Goal: Download file/media

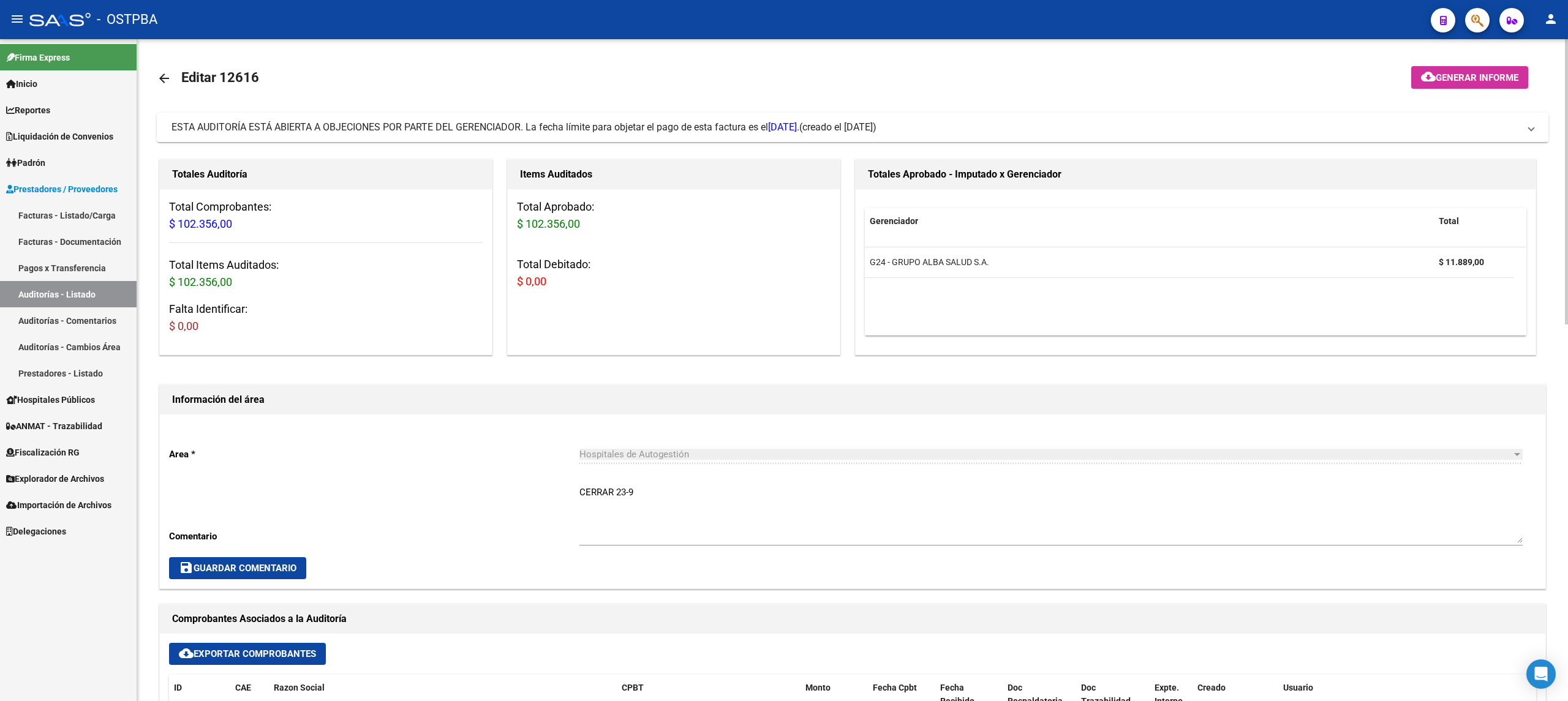
scroll to position [245, 0]
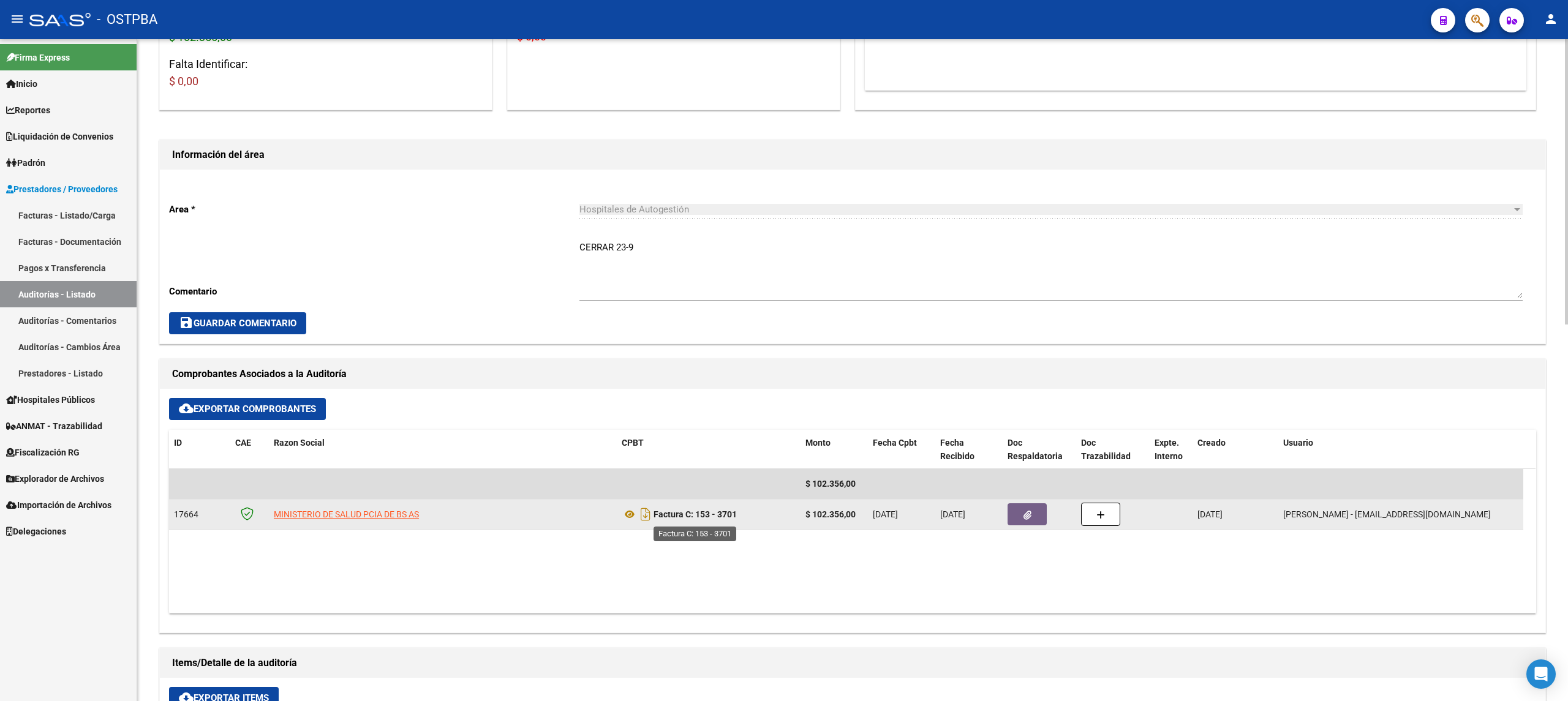
click at [726, 520] on strong "Factura C: 153 - 3701" at bounding box center [695, 514] width 84 height 10
click at [645, 520] on icon "Descargar documento" at bounding box center [645, 514] width 16 height 19
click at [1027, 516] on icon "button" at bounding box center [1027, 515] width 8 height 9
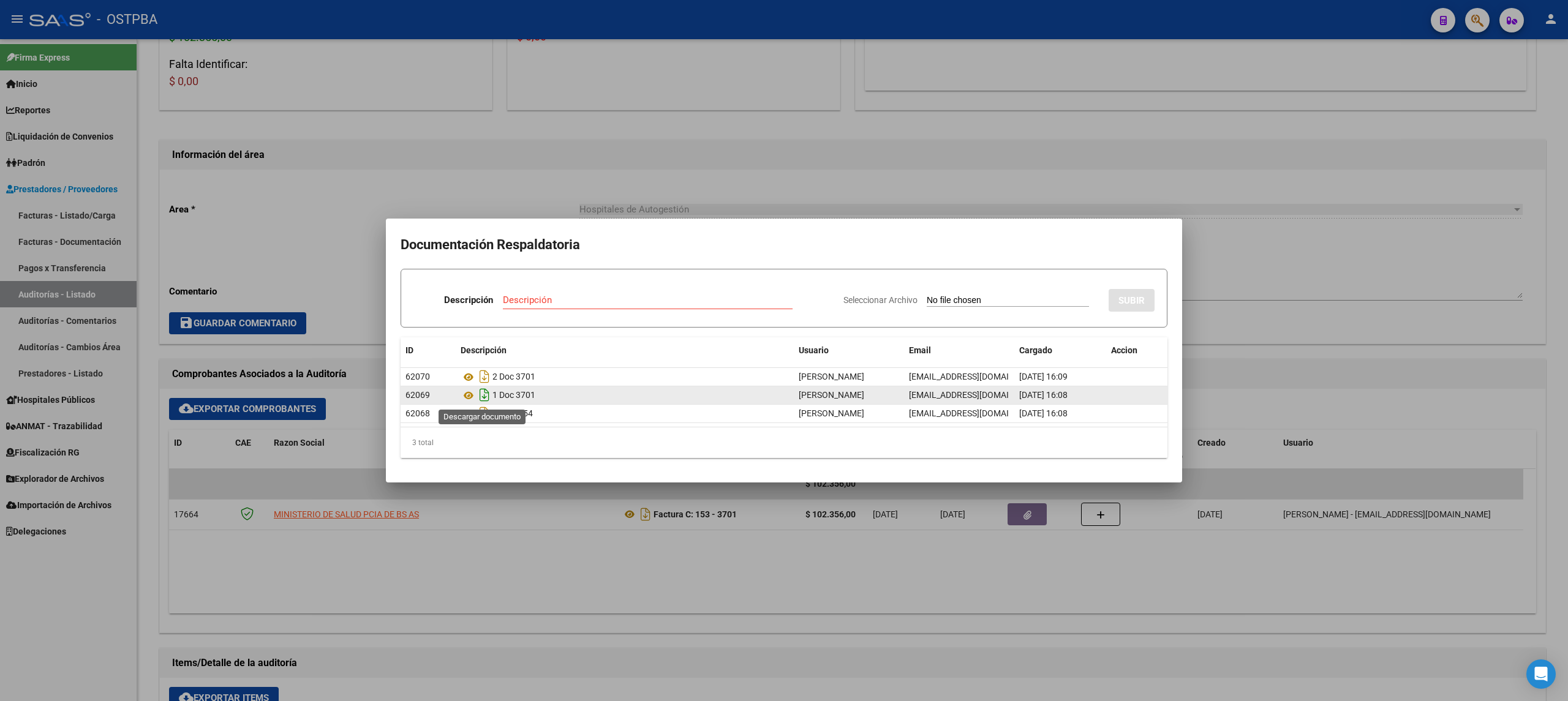
click at [477, 396] on icon "Descargar documento" at bounding box center [484, 395] width 16 height 19
click at [709, 170] on div at bounding box center [784, 350] width 1568 height 701
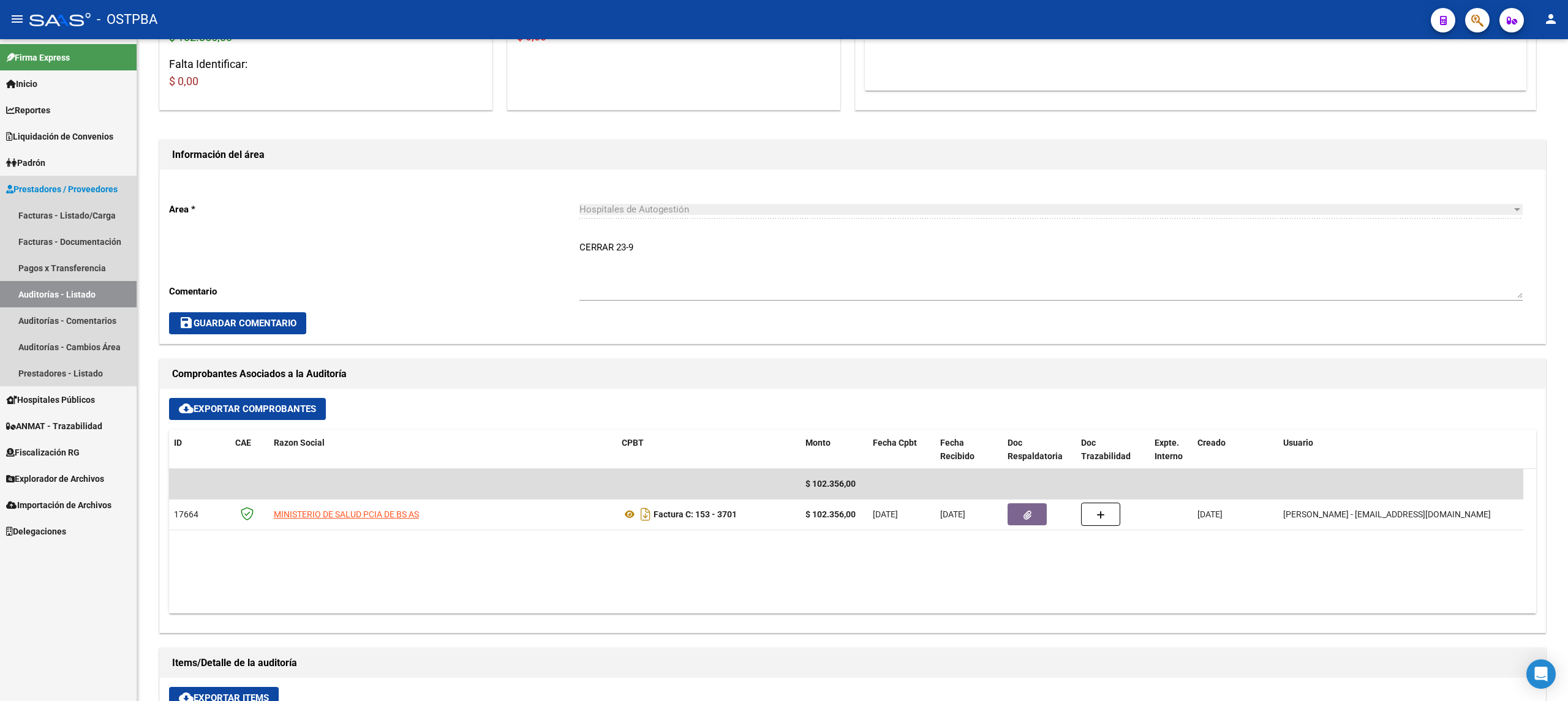
click at [62, 295] on link "Auditorías - Listado" at bounding box center [68, 294] width 136 height 26
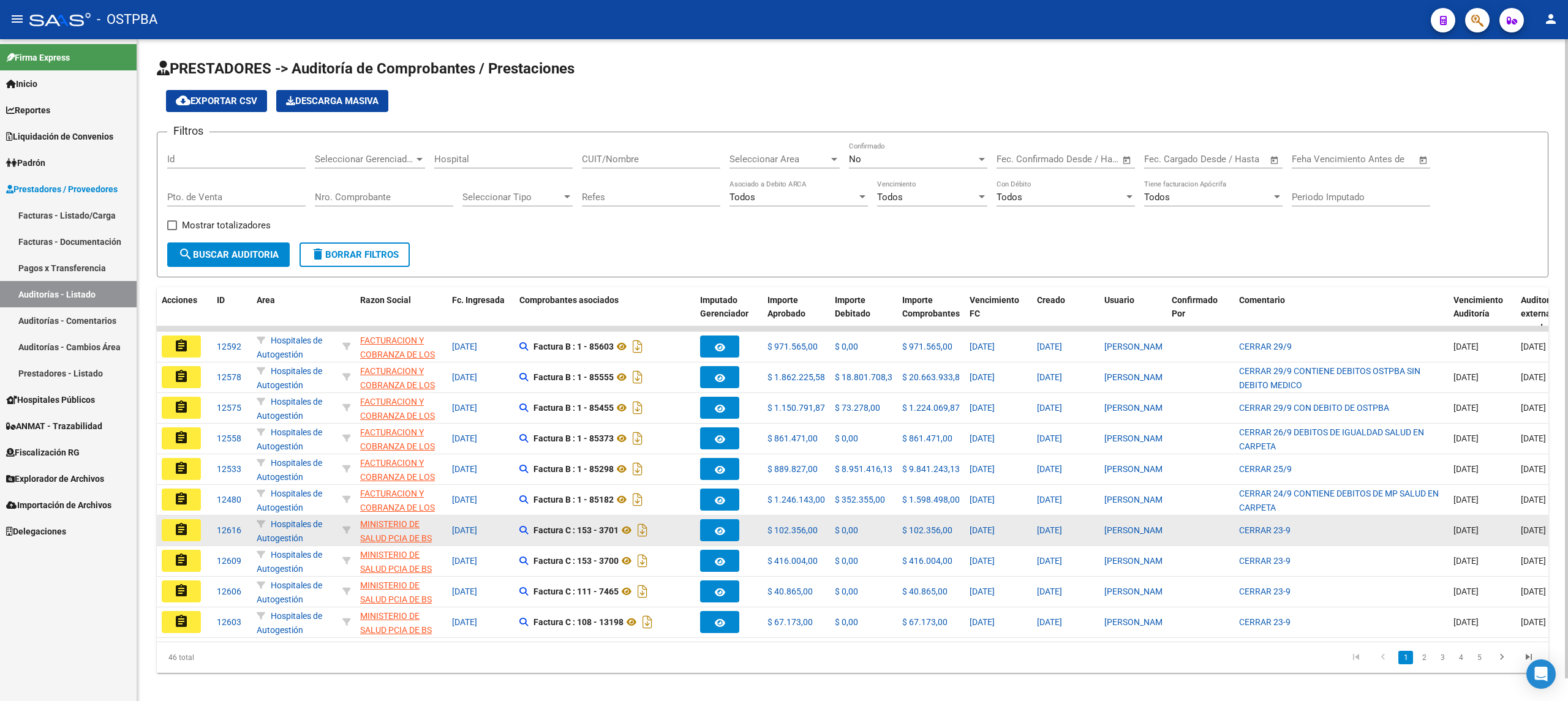
click at [172, 527] on button "assignment" at bounding box center [181, 531] width 39 height 22
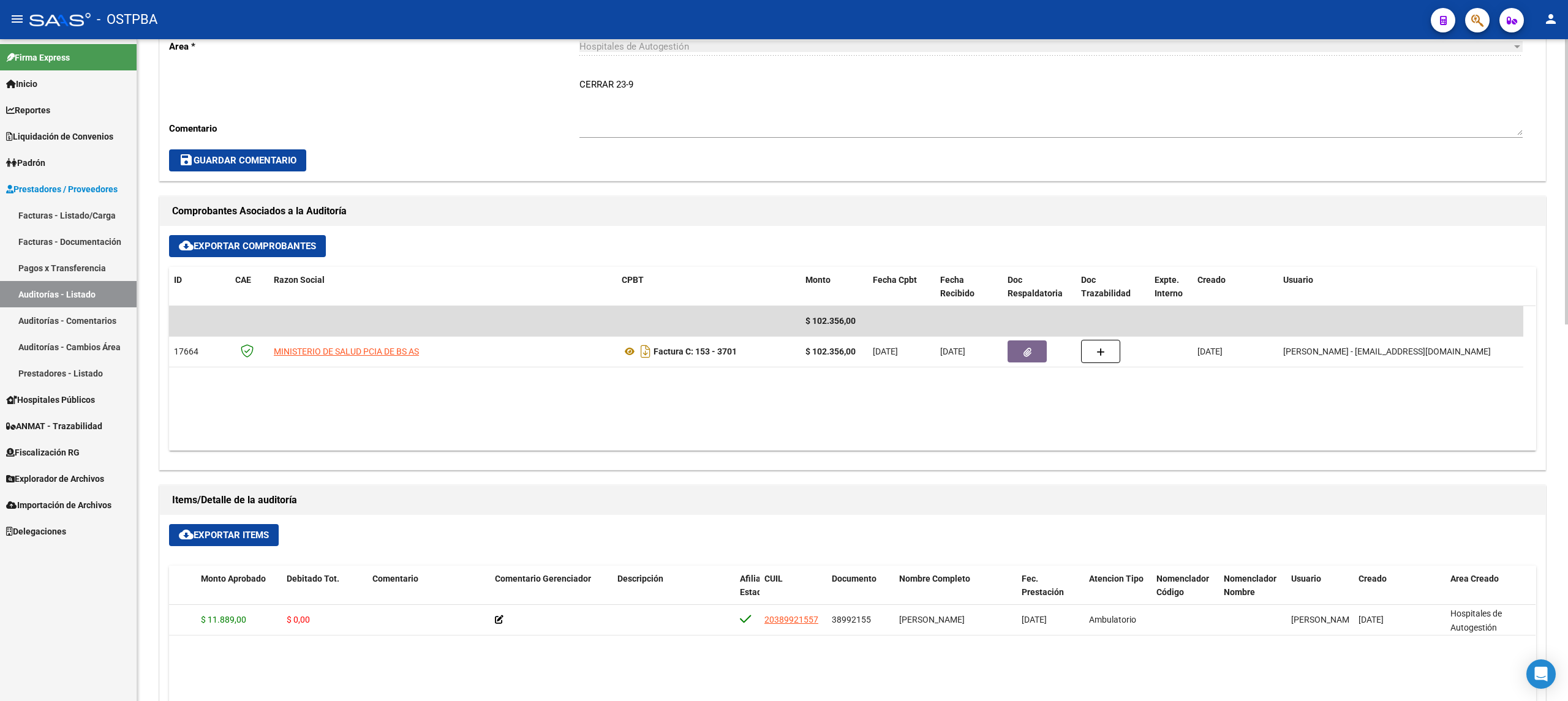
scroll to position [653, 0]
